Goal: Navigation & Orientation: Find specific page/section

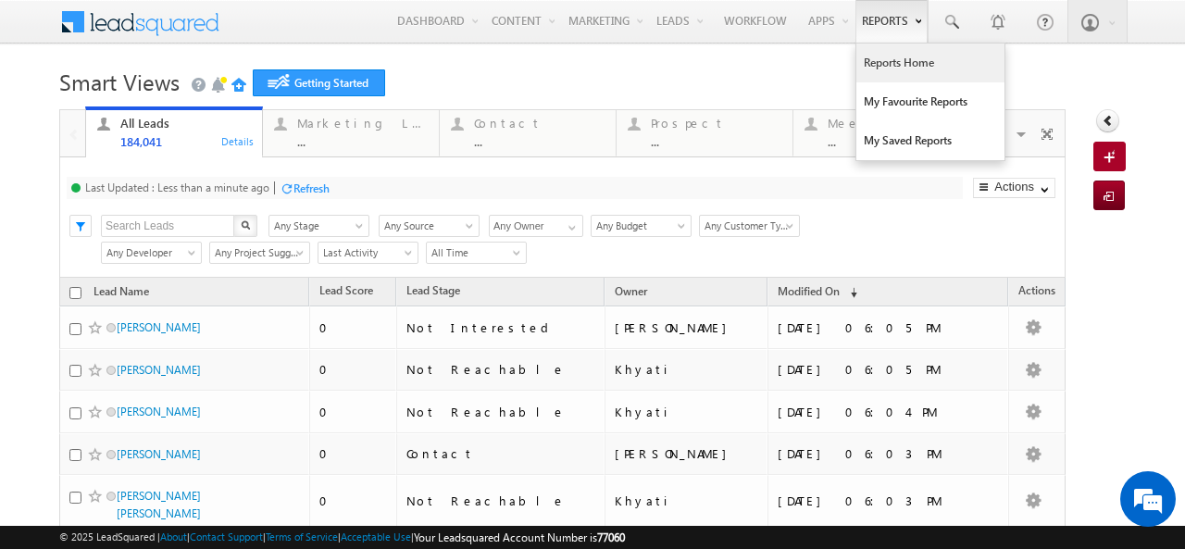
click at [896, 67] on link "Reports Home" at bounding box center [930, 63] width 148 height 39
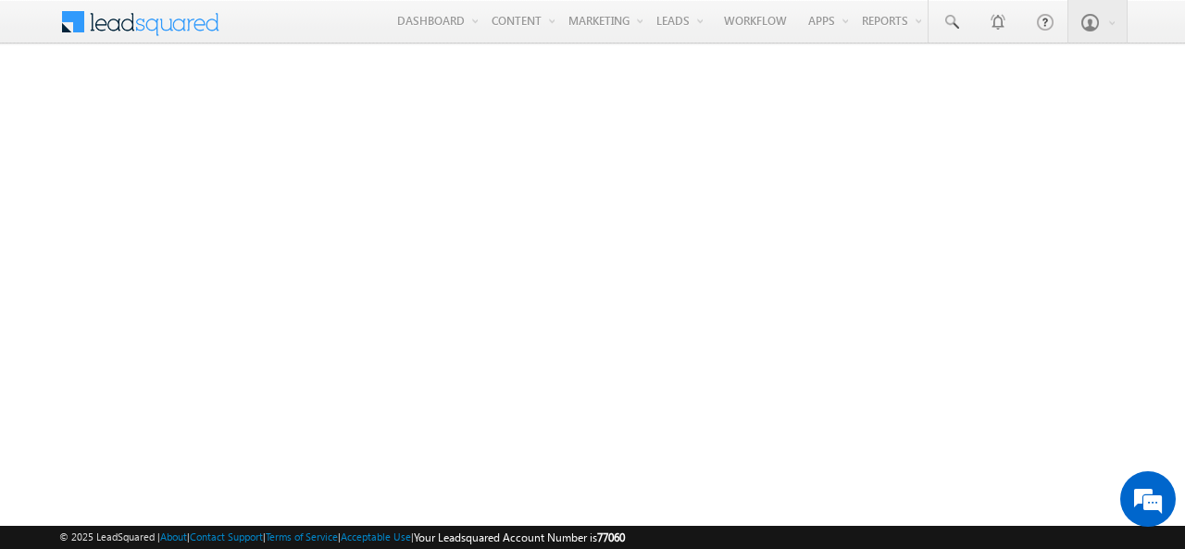
click at [70, 27] on span at bounding box center [72, 18] width 26 height 29
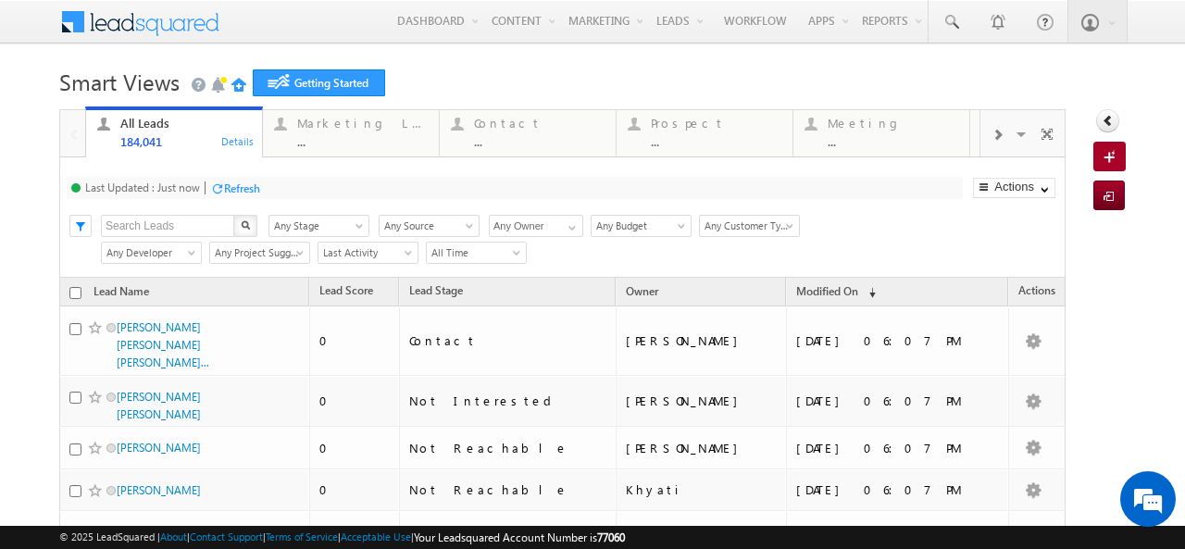
click at [228, 187] on div "Refresh" at bounding box center [242, 188] width 36 height 14
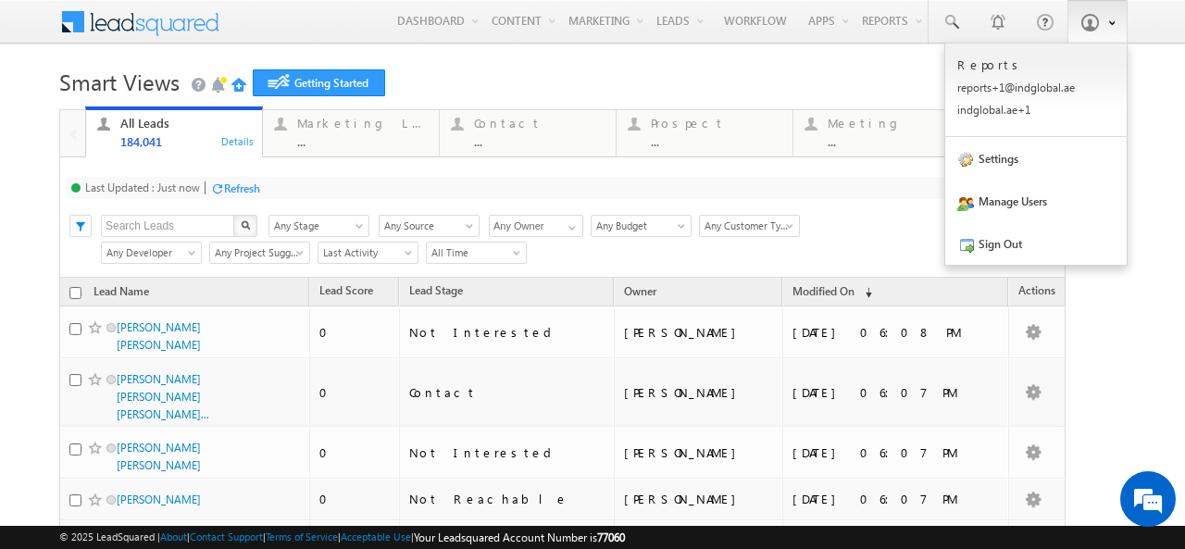
click at [1108, 25] on b at bounding box center [1111, 21] width 6 height 11
click at [991, 242] on link "Sign Out" at bounding box center [1035, 243] width 181 height 43
